Goal: Navigation & Orientation: Find specific page/section

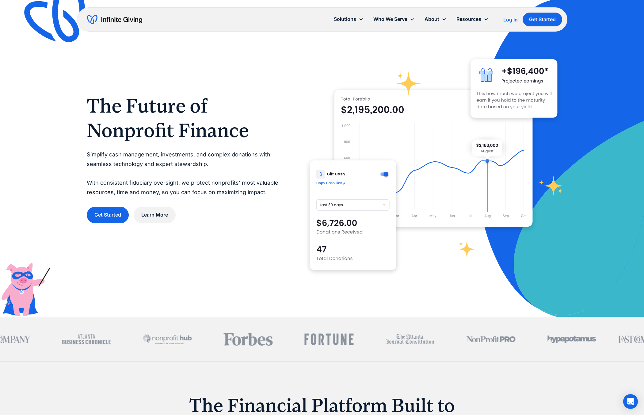
click at [510, 21] on div "Log In" at bounding box center [510, 19] width 14 height 5
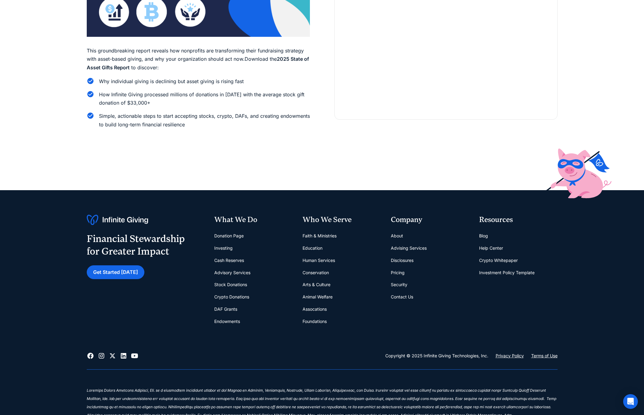
scroll to position [128, 0]
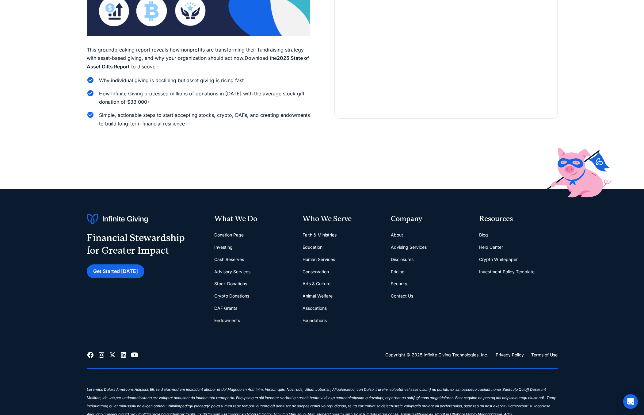
click at [234, 259] on link "Cash Reserves" at bounding box center [229, 259] width 30 height 12
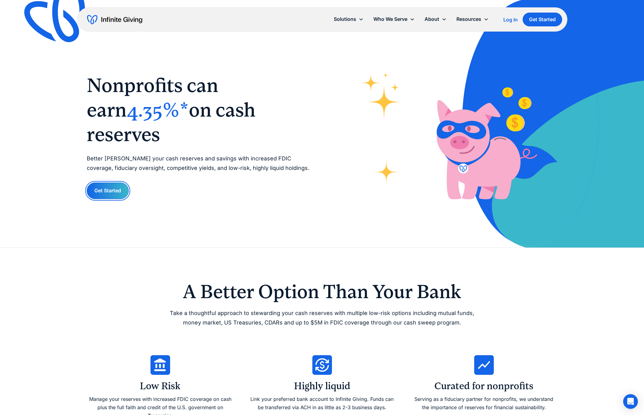
click at [112, 182] on link "Get Started" at bounding box center [108, 190] width 42 height 16
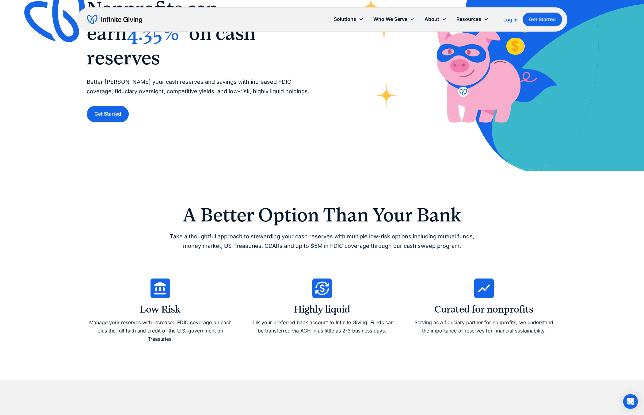
scroll to position [13, 0]
